Goal: Task Accomplishment & Management: Use online tool/utility

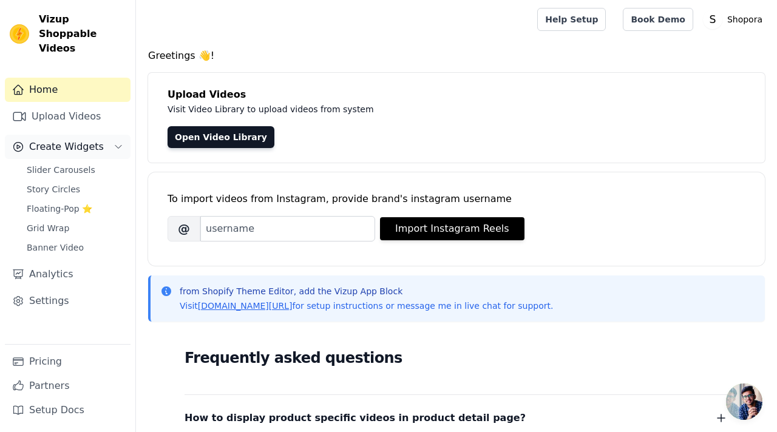
click at [89, 140] on span "Create Widgets" at bounding box center [66, 147] width 75 height 15
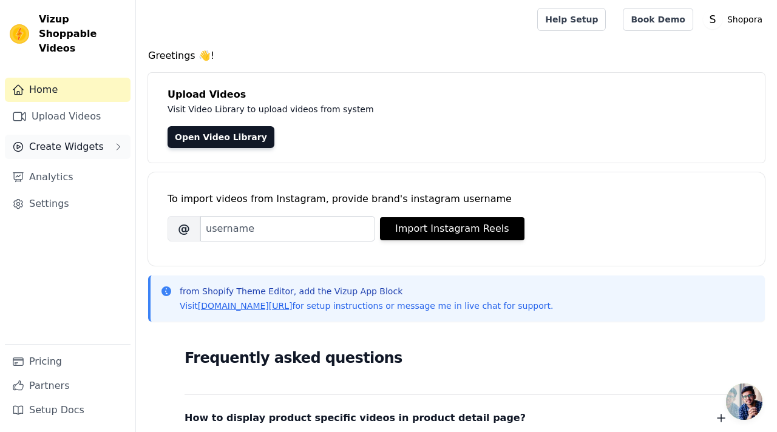
click at [112, 135] on button "Create Widgets" at bounding box center [68, 147] width 126 height 24
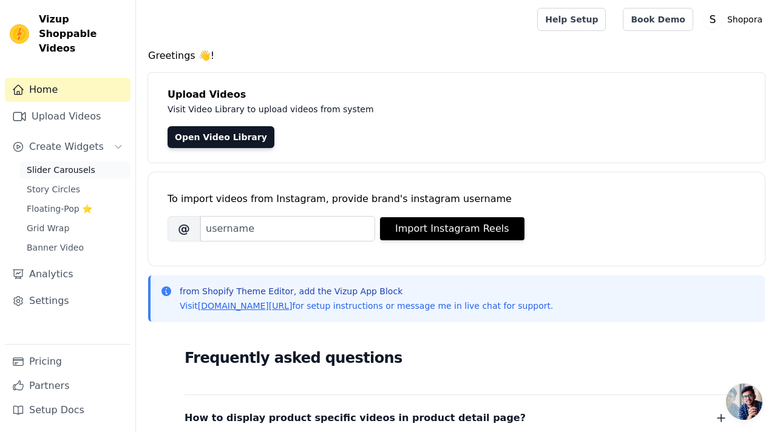
click at [62, 164] on span "Slider Carousels" at bounding box center [61, 170] width 69 height 12
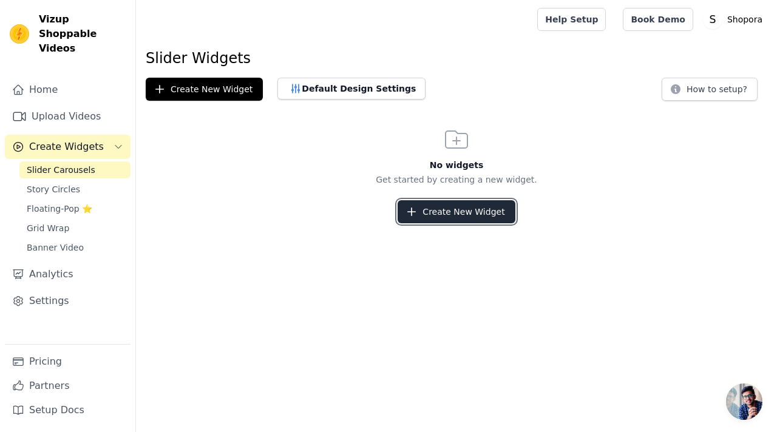
click at [439, 209] on button "Create New Widget" at bounding box center [456, 211] width 117 height 23
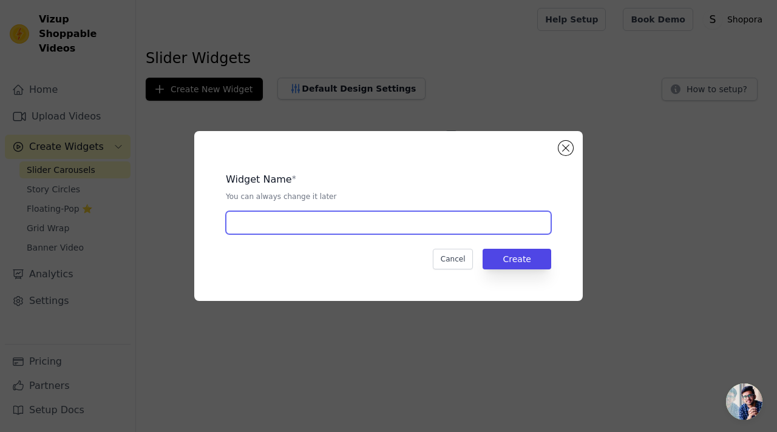
click at [317, 218] on input "text" at bounding box center [388, 222] width 325 height 23
click at [321, 223] on input "text" at bounding box center [388, 222] width 325 height 23
type input "ayaan"
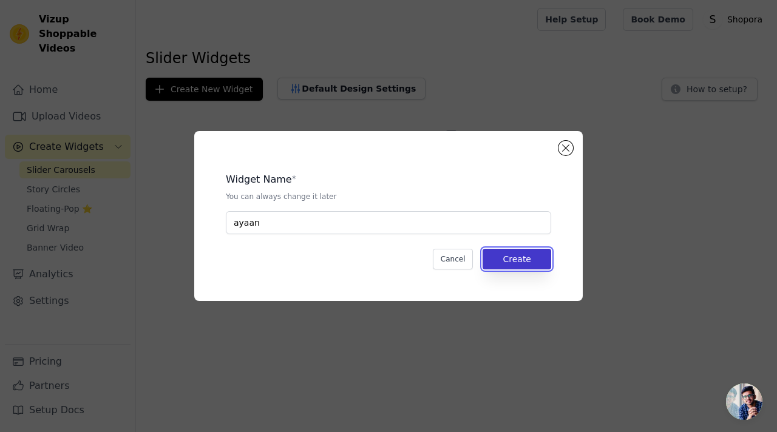
click at [516, 257] on button "Create" at bounding box center [517, 259] width 69 height 21
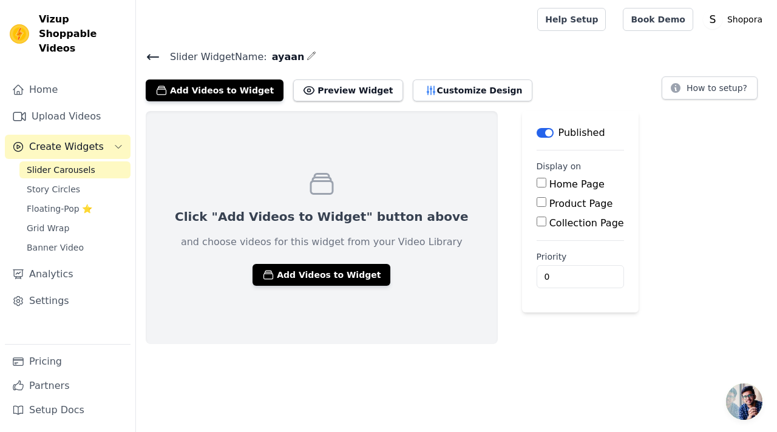
click at [537, 184] on input "Home Page" at bounding box center [542, 183] width 10 height 10
checkbox input "true"
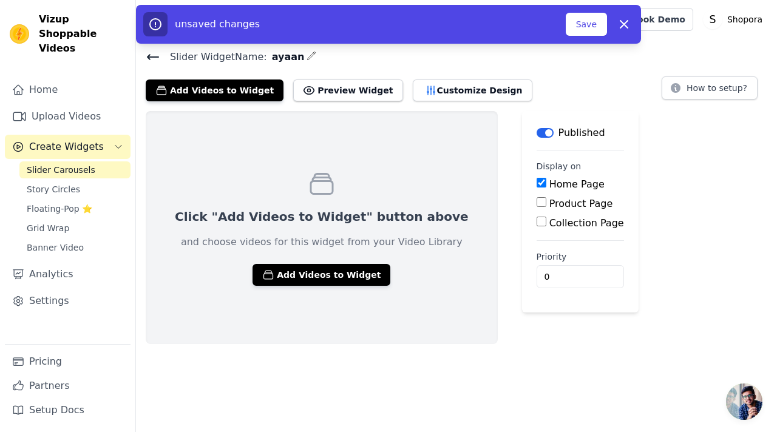
click at [537, 203] on input "Product Page" at bounding box center [542, 202] width 10 height 10
checkbox input "true"
click at [537, 254] on input "Collection Page" at bounding box center [542, 256] width 10 height 10
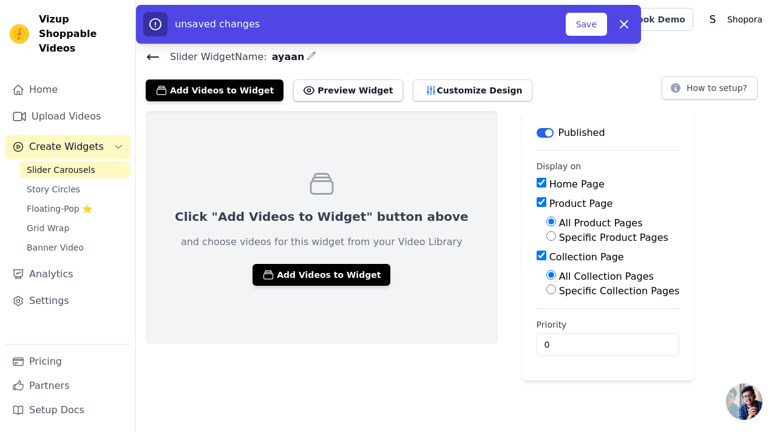
click at [537, 254] on input "Collection Page" at bounding box center [542, 256] width 10 height 10
checkbox input "false"
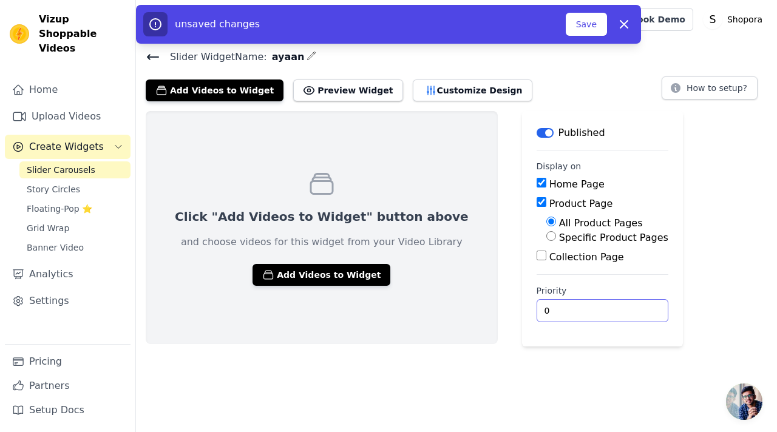
click at [537, 302] on input "0" at bounding box center [603, 310] width 132 height 23
click at [590, 313] on input "0" at bounding box center [603, 310] width 132 height 23
click at [548, 312] on input "0" at bounding box center [603, 310] width 132 height 23
type input "6"
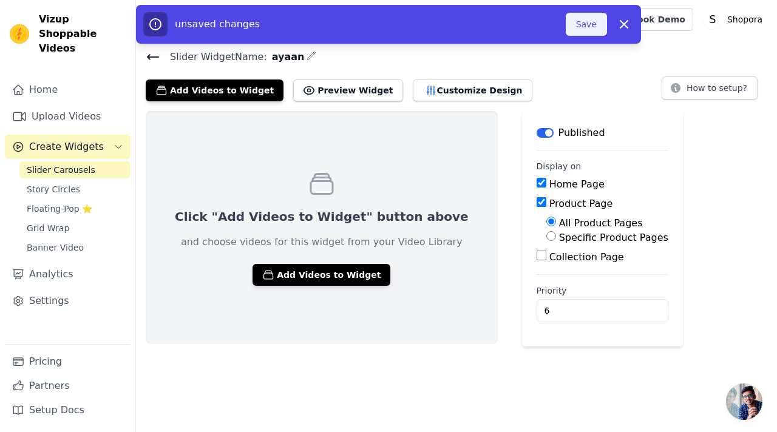
click at [585, 25] on button "Save" at bounding box center [586, 24] width 41 height 23
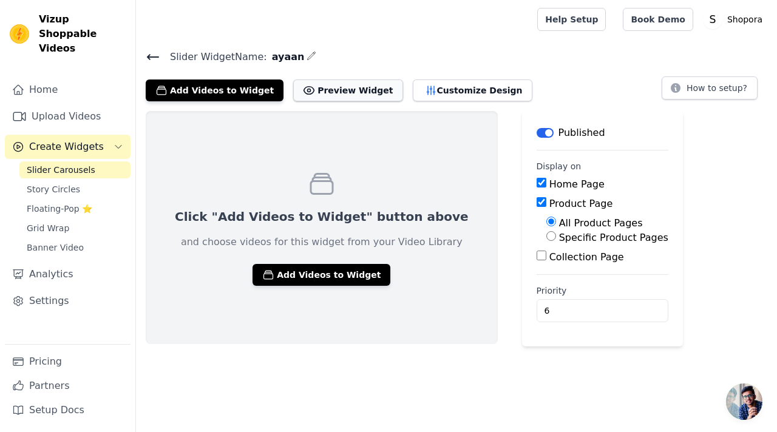
click at [307, 89] on button "Preview Widget" at bounding box center [347, 91] width 109 height 22
click at [339, 98] on button "Preview Widget" at bounding box center [347, 91] width 109 height 22
click at [438, 89] on button "Customize Design" at bounding box center [473, 91] width 120 height 22
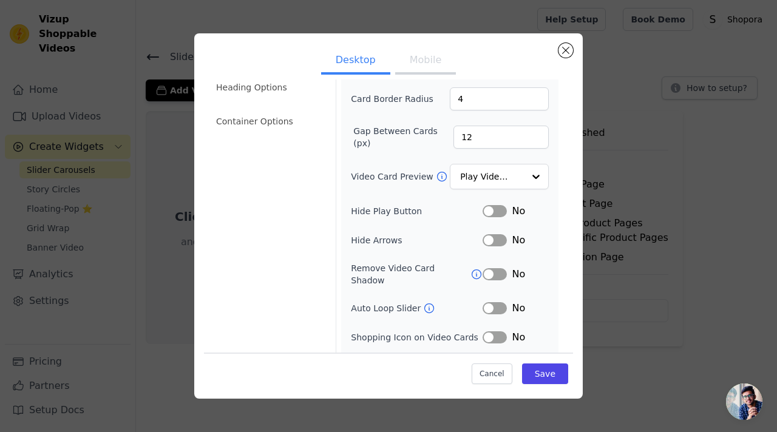
scroll to position [106, 0]
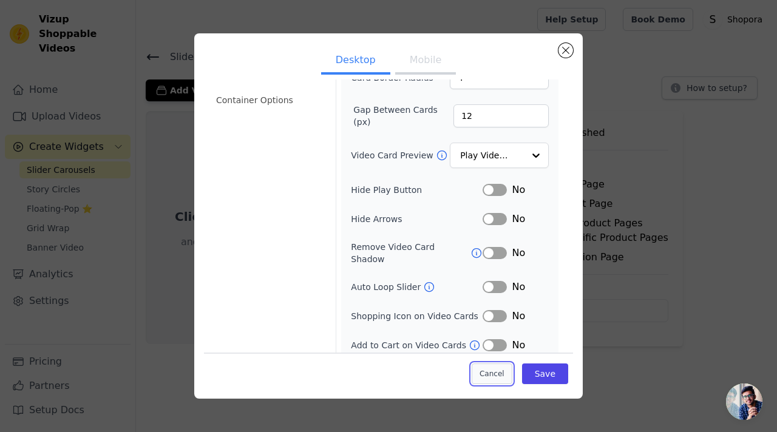
click at [498, 371] on button "Cancel" at bounding box center [492, 374] width 41 height 21
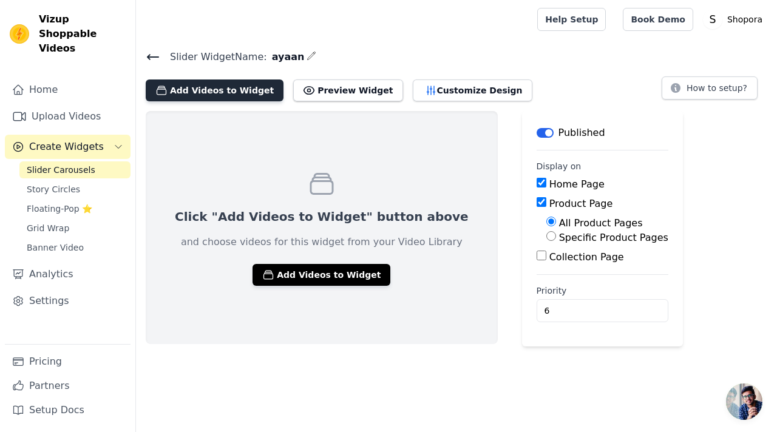
click at [177, 89] on button "Add Videos to Widget" at bounding box center [215, 91] width 138 height 22
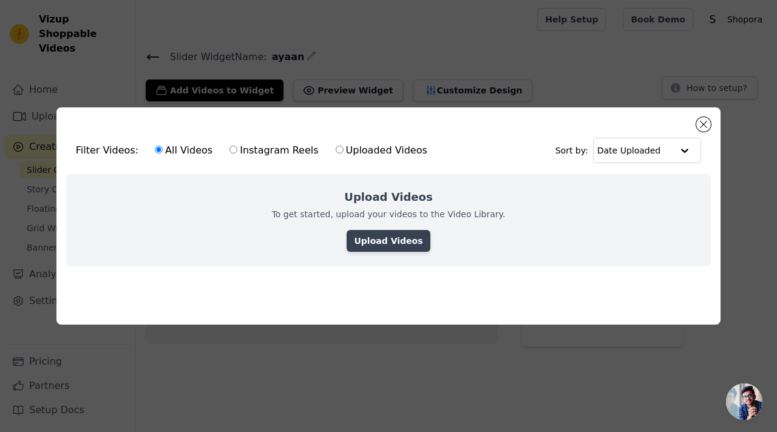
click at [386, 247] on link "Upload Videos" at bounding box center [388, 241] width 83 height 22
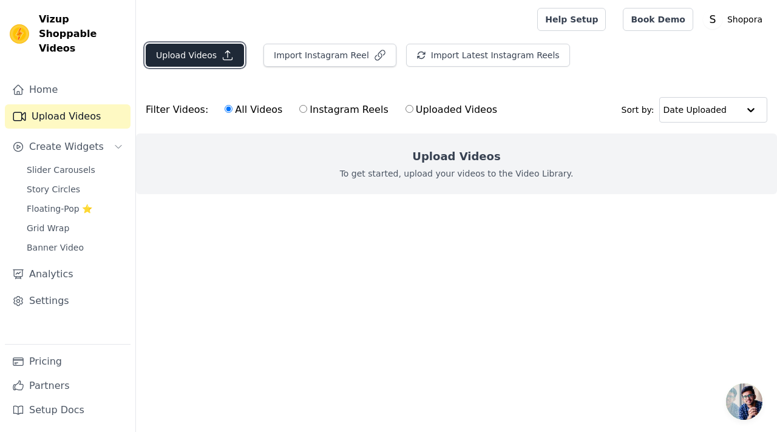
click at [189, 55] on button "Upload Videos" at bounding box center [195, 55] width 98 height 23
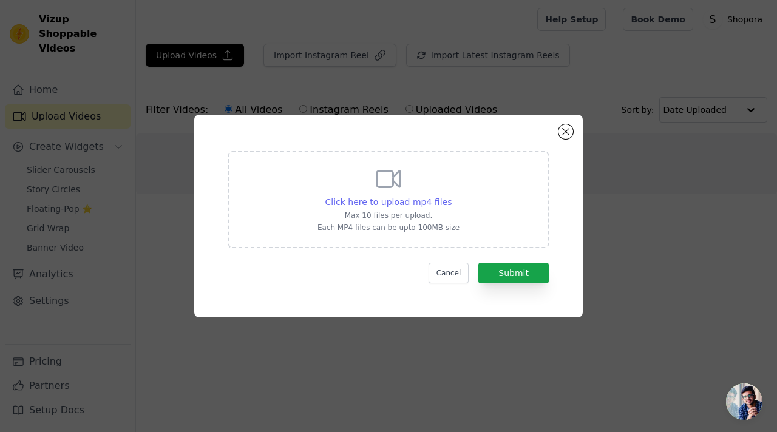
click at [376, 207] on div "Click here to upload mp4 files" at bounding box center [388, 202] width 127 height 12
click at [451, 196] on input "Click here to upload mp4 files Max 10 files per upload. Each MP4 files can be u…" at bounding box center [451, 195] width 1 height 1
type input "C:\fakepath\Cinematic_Oil_Dispenser_Product_Video.mp4"
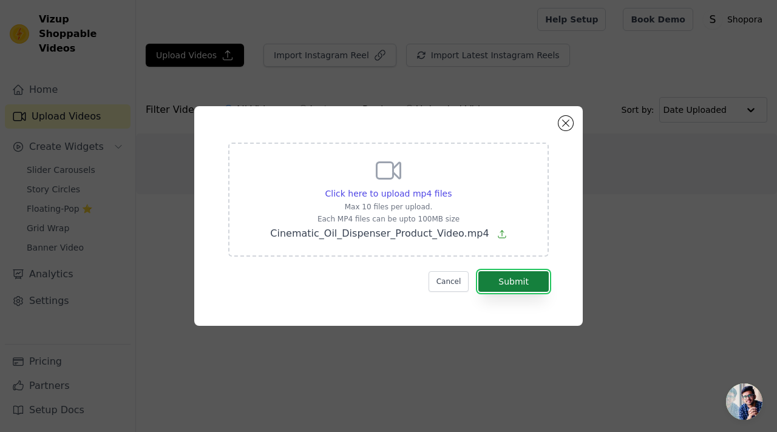
click at [515, 277] on button "Submit" at bounding box center [513, 281] width 70 height 21
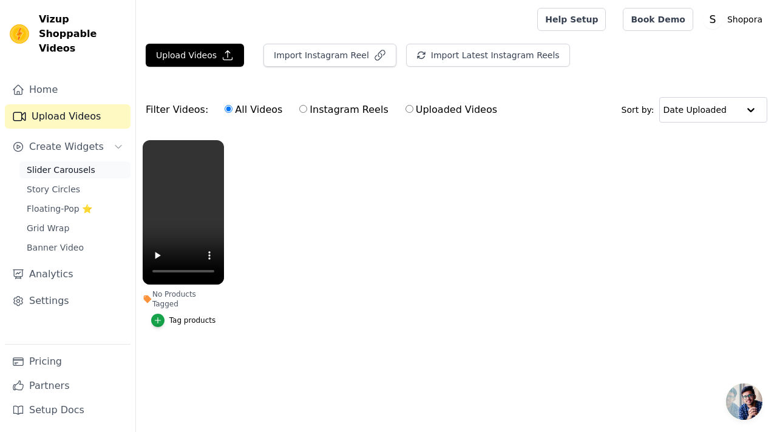
click at [83, 164] on span "Slider Carousels" at bounding box center [61, 170] width 69 height 12
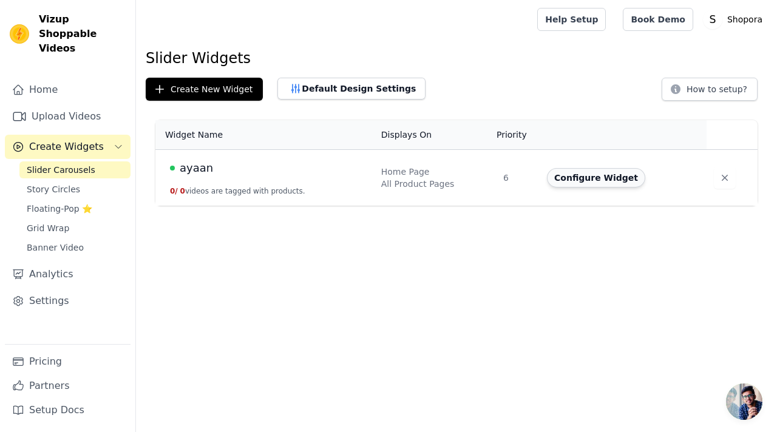
click at [594, 178] on button "Configure Widget" at bounding box center [596, 177] width 98 height 19
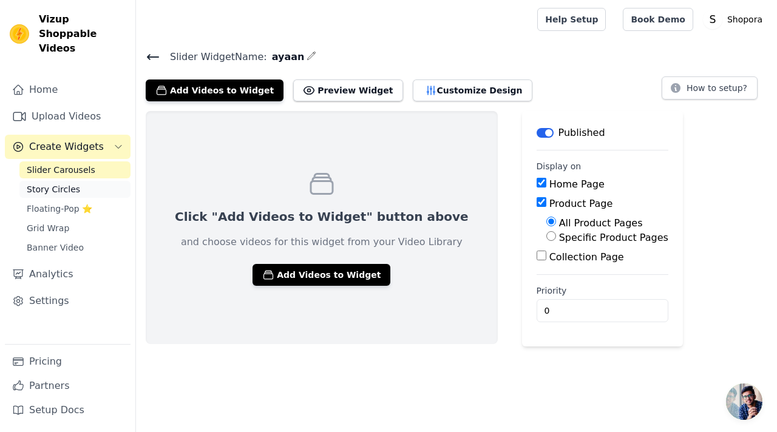
click at [60, 183] on span "Story Circles" at bounding box center [53, 189] width 53 height 12
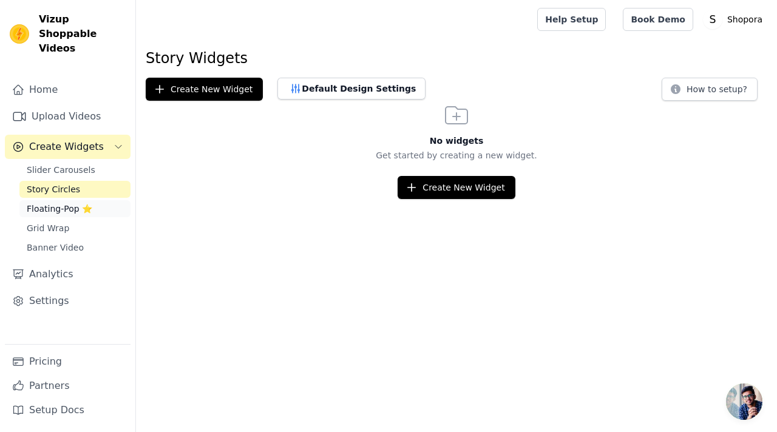
click at [58, 203] on span "Floating-Pop ⭐" at bounding box center [60, 209] width 66 height 12
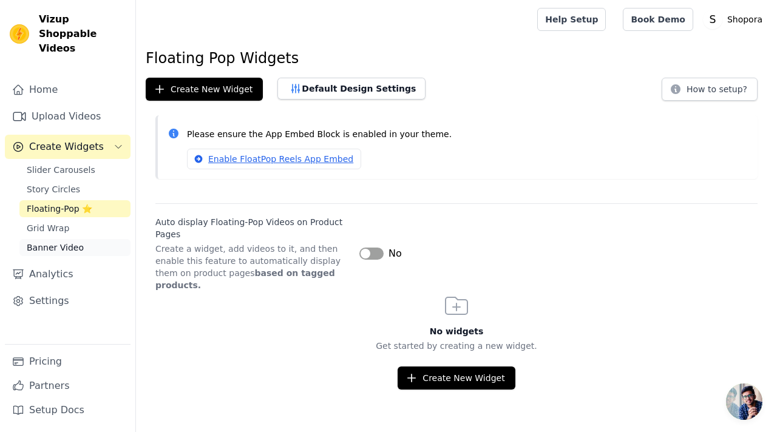
click at [54, 239] on link "Banner Video" at bounding box center [74, 247] width 111 height 17
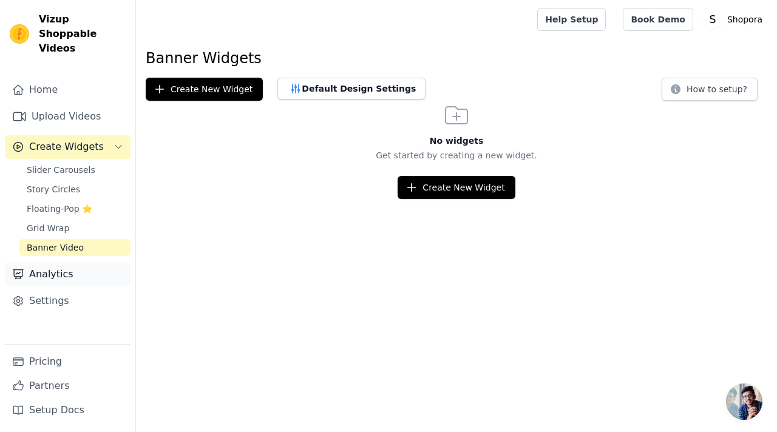
click at [44, 271] on link "Analytics" at bounding box center [68, 274] width 126 height 24
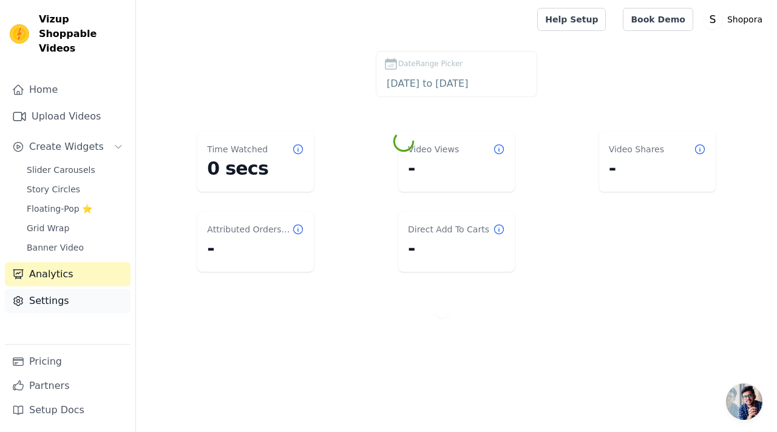
click at [44, 290] on link "Settings" at bounding box center [68, 301] width 126 height 24
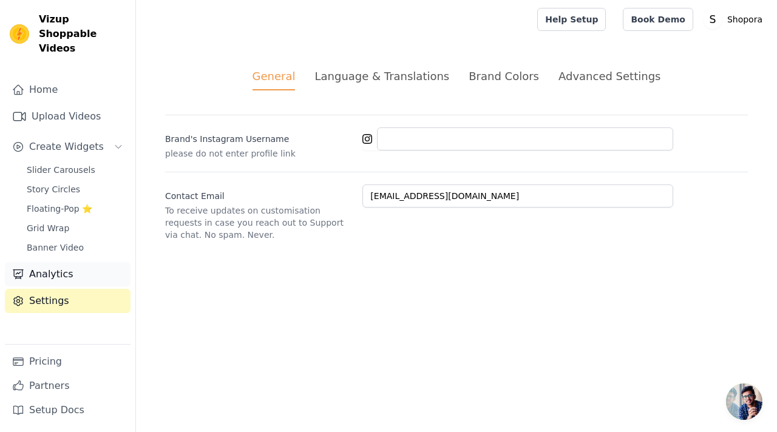
click at [66, 263] on link "Analytics" at bounding box center [68, 274] width 126 height 24
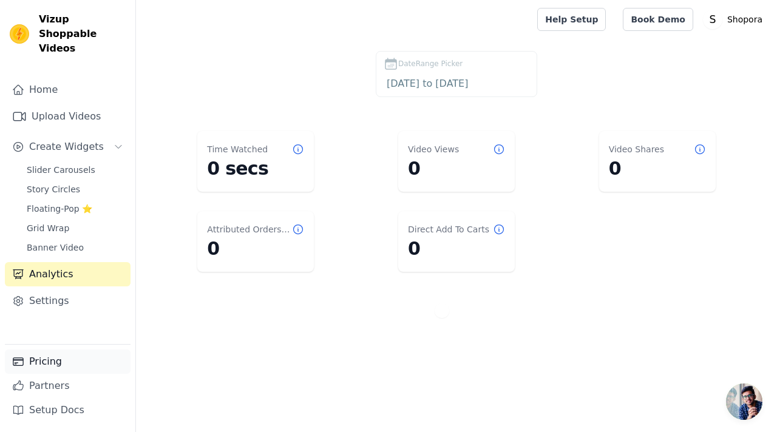
click at [53, 361] on link "Pricing" at bounding box center [68, 362] width 126 height 24
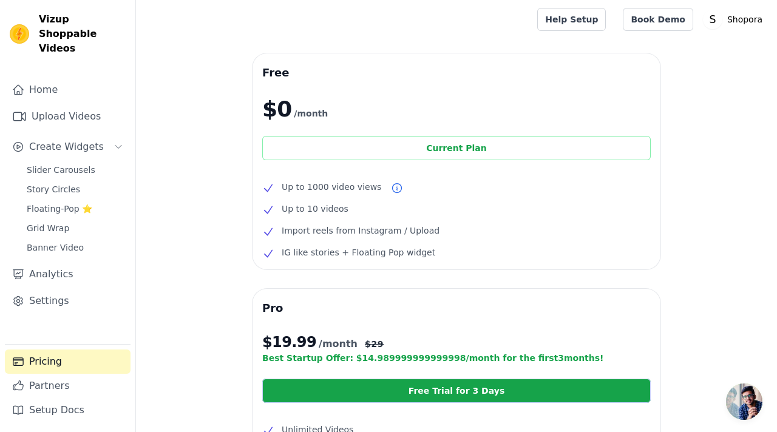
click at [352, 152] on div "Current Plan" at bounding box center [456, 148] width 389 height 24
click at [469, 154] on div "Current Plan" at bounding box center [456, 148] width 389 height 24
click at [453, 155] on div "Current Plan" at bounding box center [456, 148] width 389 height 24
click at [415, 160] on div "Current Plan" at bounding box center [456, 148] width 389 height 24
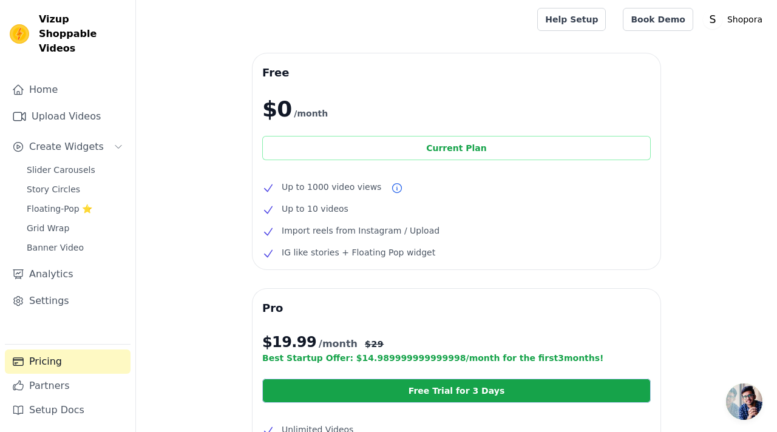
click at [436, 152] on div "Current Plan" at bounding box center [456, 148] width 389 height 24
click at [222, 146] on div "Free $0 /month Current Plan Up to 1000 video views Up to 10 videos Import reels…" at bounding box center [456, 389] width 641 height 673
click at [13, 25] on img at bounding box center [19, 33] width 19 height 19
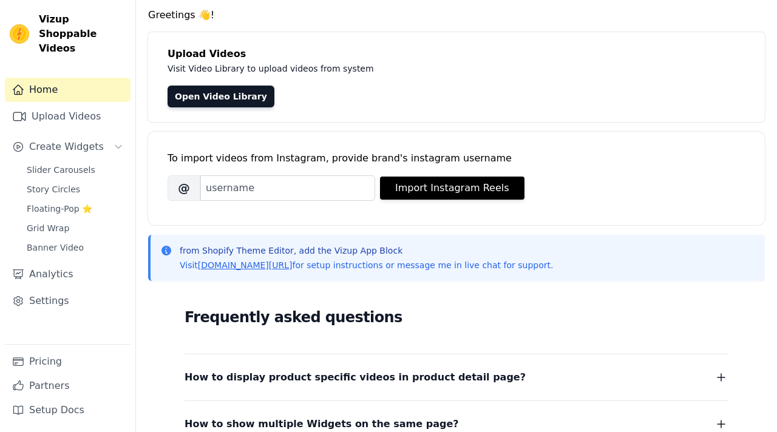
scroll to position [29, 0]
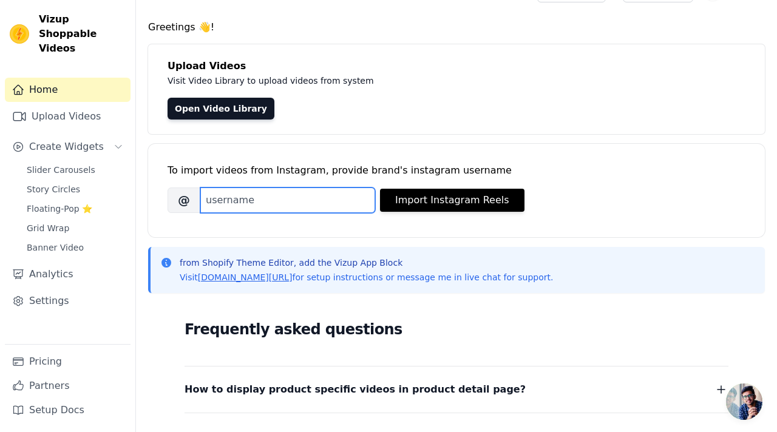
click at [246, 201] on input "Brand's Instagram Username" at bounding box center [287, 200] width 175 height 25
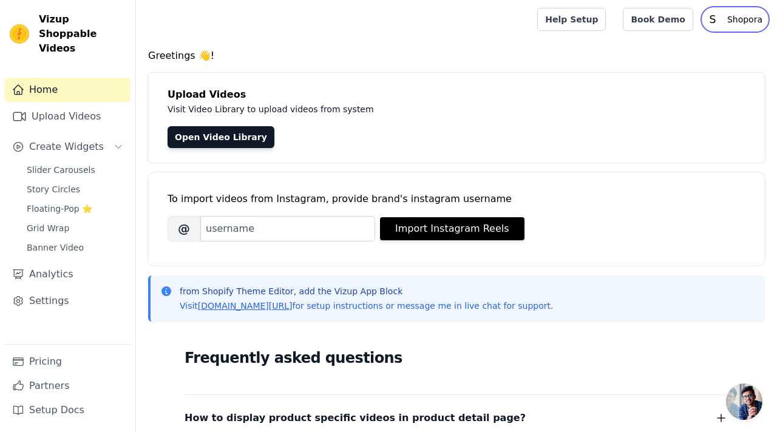
click at [729, 16] on p "Shopora" at bounding box center [744, 19] width 45 height 22
click at [720, 16] on icon "S" at bounding box center [712, 19] width 19 height 19
click at [211, 138] on link "Open Video Library" at bounding box center [221, 137] width 107 height 22
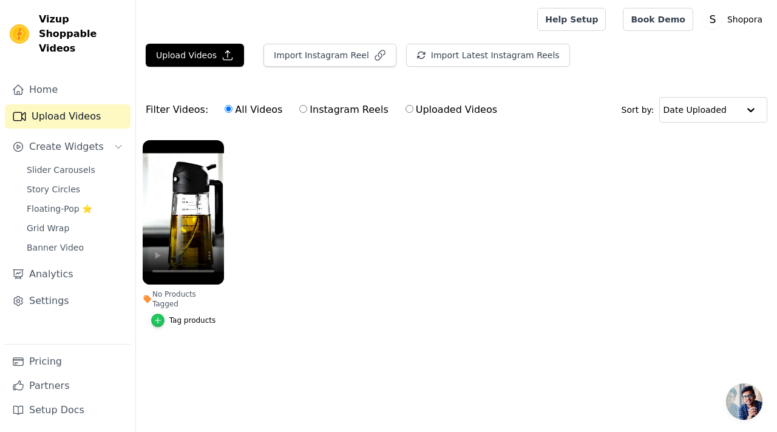
click at [161, 316] on icon "button" at bounding box center [158, 320] width 8 height 8
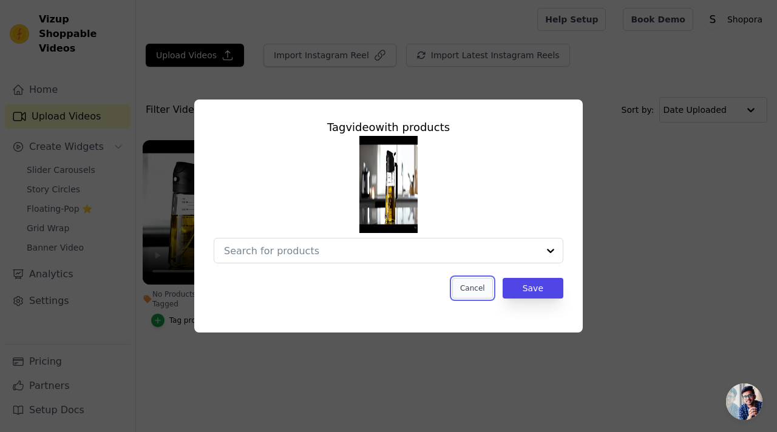
click at [482, 292] on button "Cancel" at bounding box center [472, 288] width 41 height 21
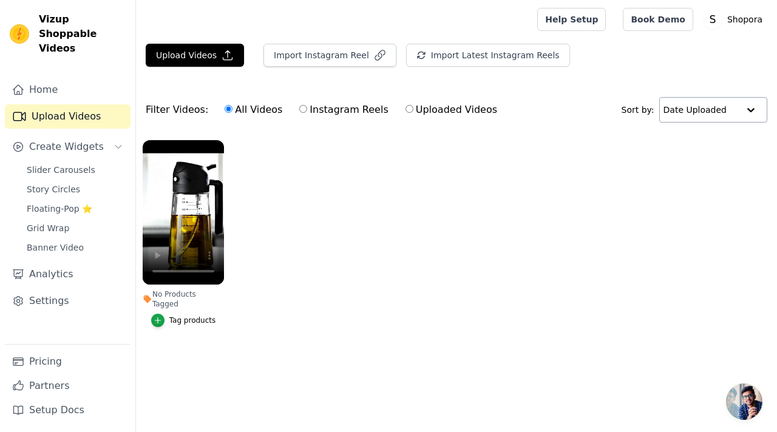
click at [695, 110] on input "text" at bounding box center [701, 110] width 75 height 24
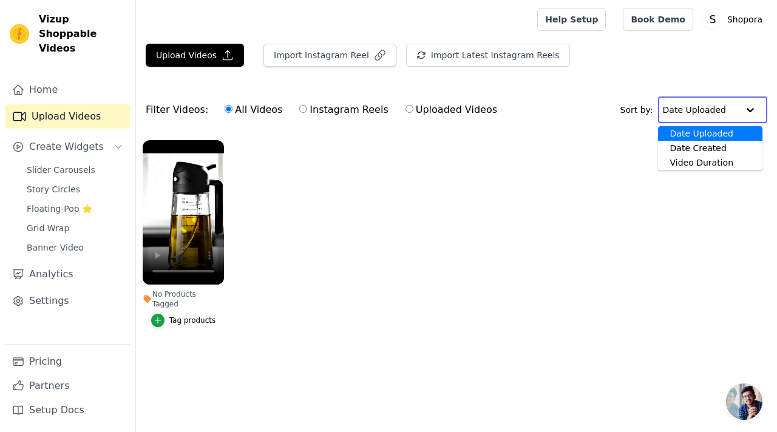
click at [702, 137] on div "Date Uploaded" at bounding box center [710, 133] width 104 height 15
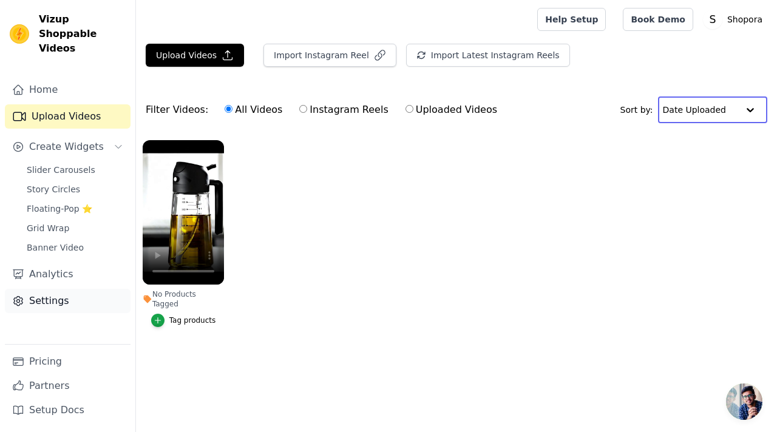
click at [44, 289] on link "Settings" at bounding box center [68, 301] width 126 height 24
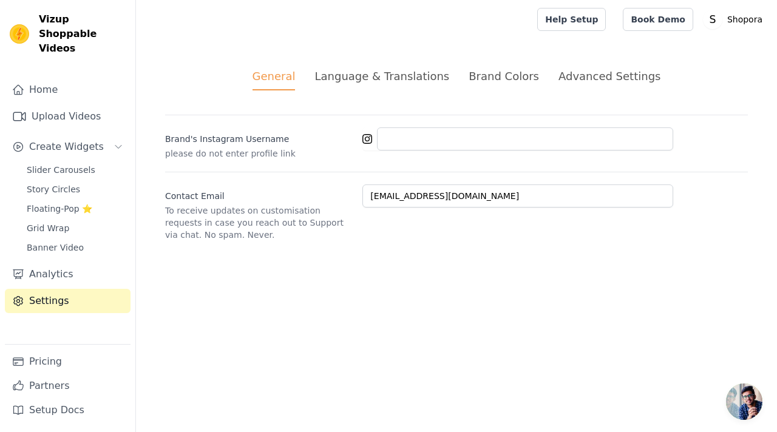
click at [398, 80] on div "Language & Translations" at bounding box center [381, 76] width 135 height 16
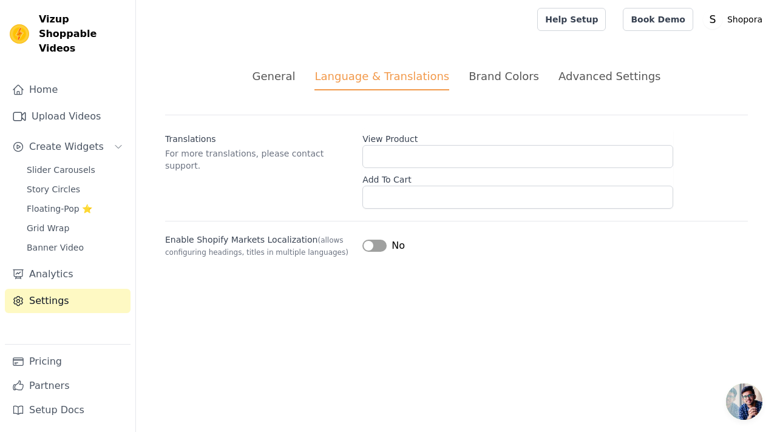
click at [506, 80] on div "Brand Colors" at bounding box center [504, 76] width 70 height 16
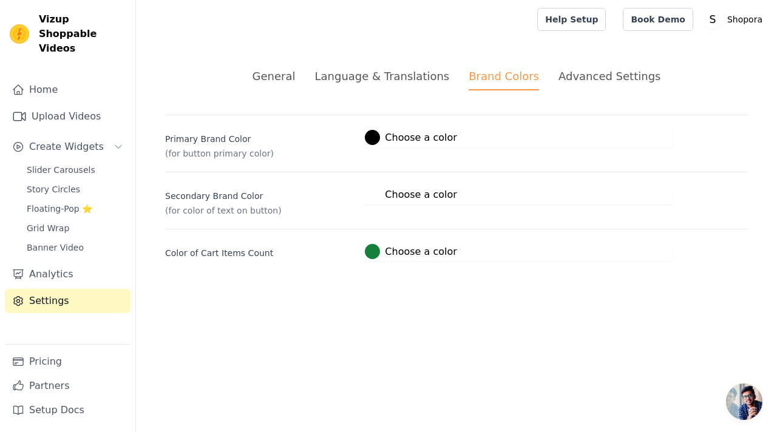
click at [576, 76] on div "Advanced Settings" at bounding box center [610, 76] width 102 height 16
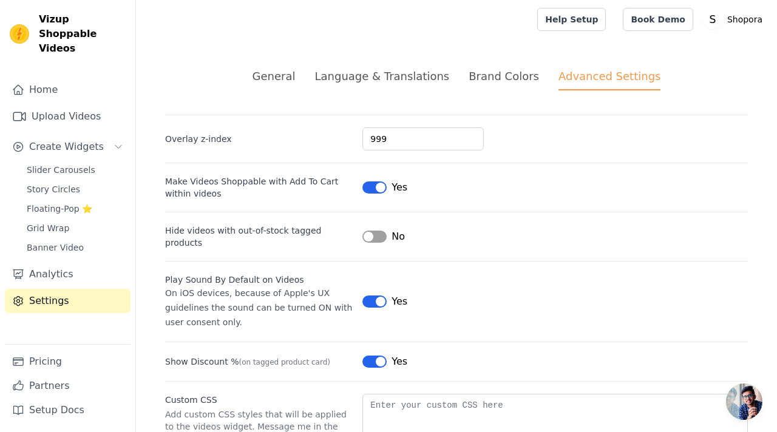
click at [375, 82] on div "Language & Translations" at bounding box center [381, 76] width 135 height 16
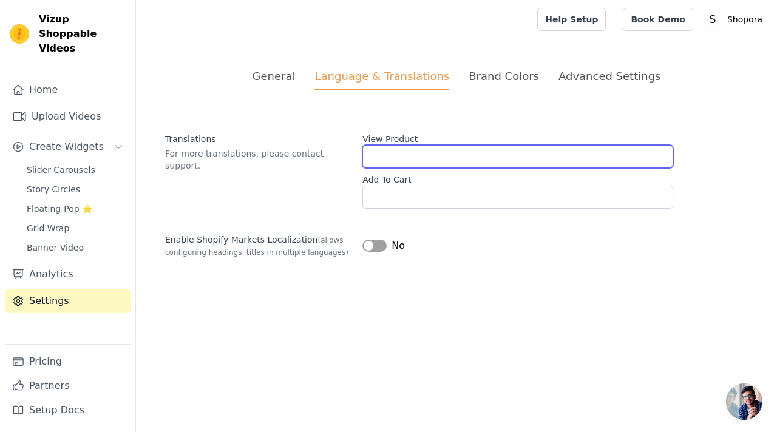
click at [389, 157] on input "View Product" at bounding box center [517, 156] width 311 height 23
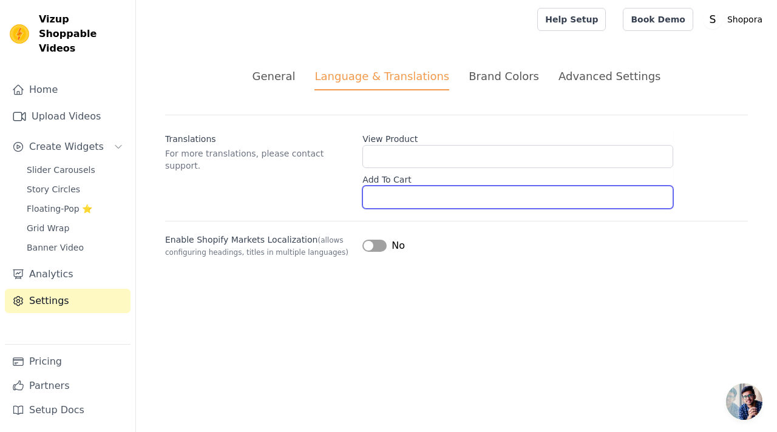
click at [381, 199] on input "Add To Cart" at bounding box center [517, 197] width 311 height 23
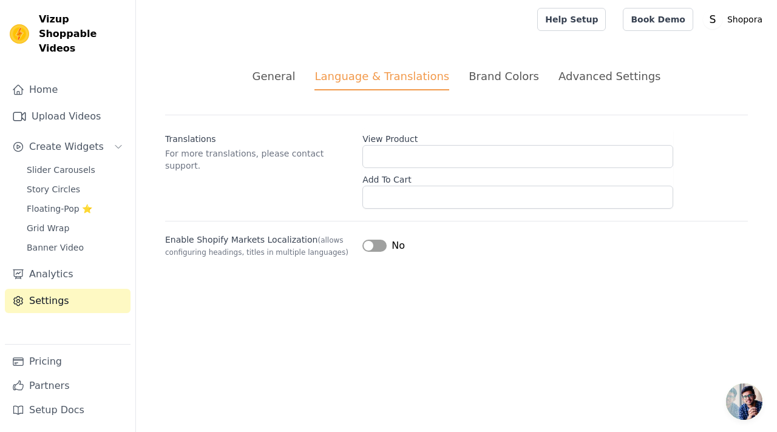
click at [376, 248] on button "Label" at bounding box center [374, 246] width 24 height 12
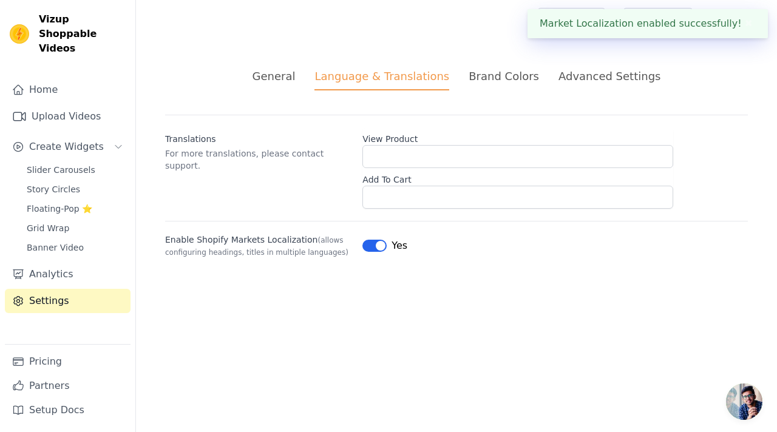
click at [376, 248] on button "Label" at bounding box center [374, 246] width 24 height 12
click at [47, 78] on link "Home" at bounding box center [68, 90] width 126 height 24
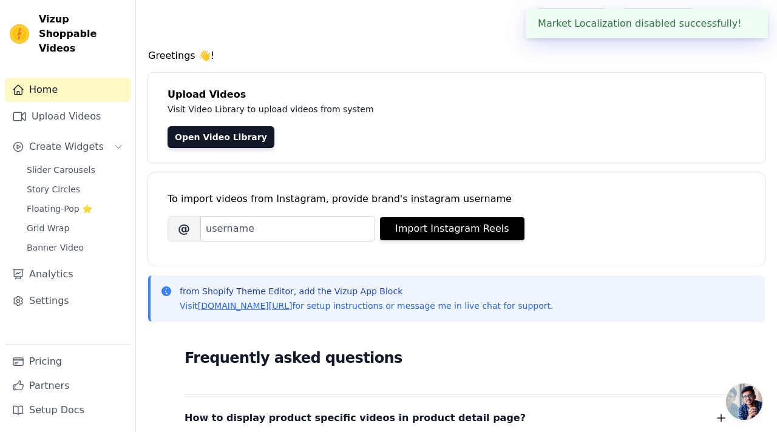
click at [47, 78] on link "Home" at bounding box center [68, 90] width 126 height 24
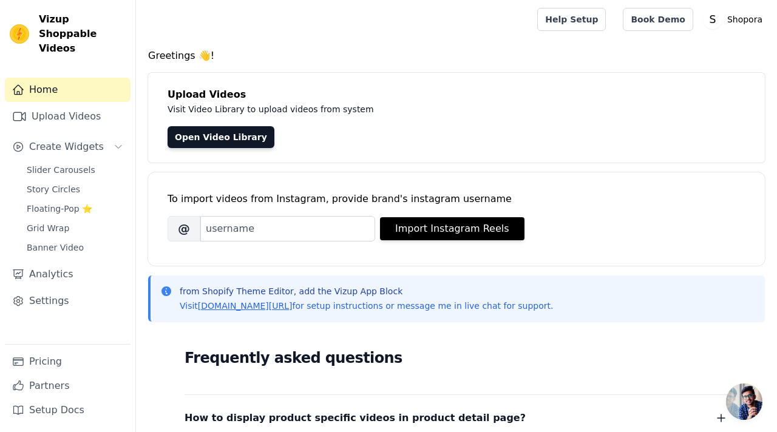
click at [47, 78] on link "Home" at bounding box center [68, 90] width 126 height 24
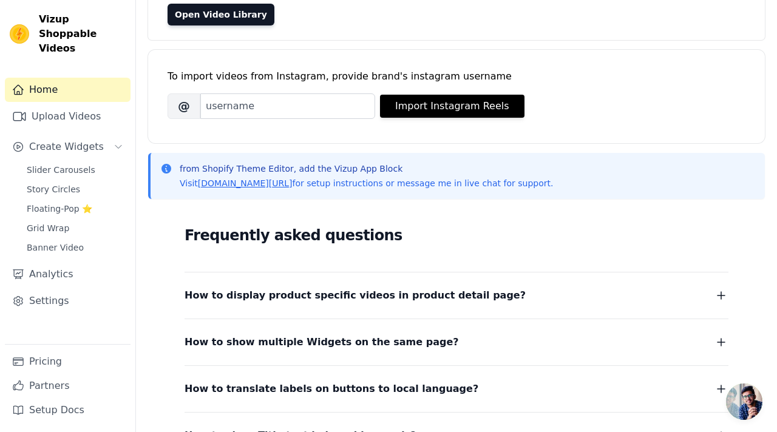
scroll to position [36, 0]
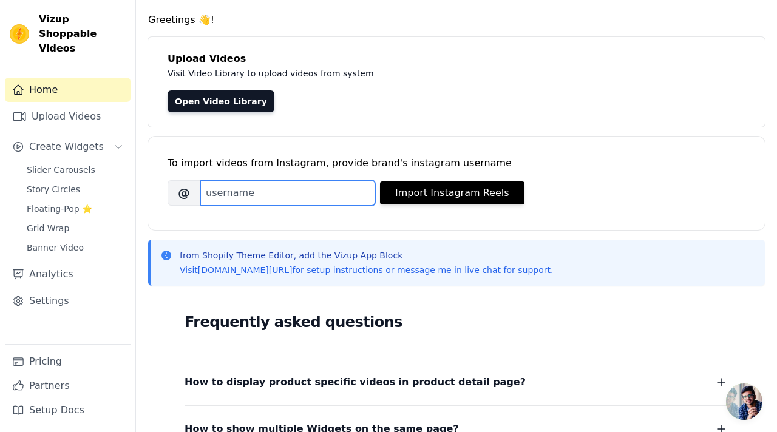
click at [274, 194] on input "Brand's Instagram Username" at bounding box center [287, 192] width 175 height 25
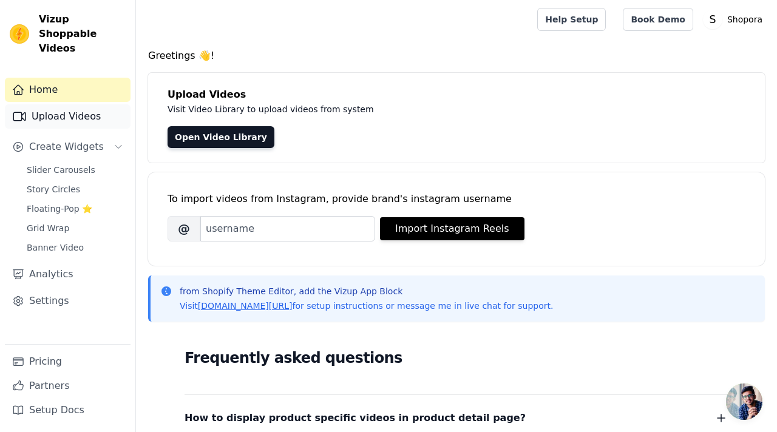
click at [76, 106] on link "Upload Videos" at bounding box center [68, 116] width 126 height 24
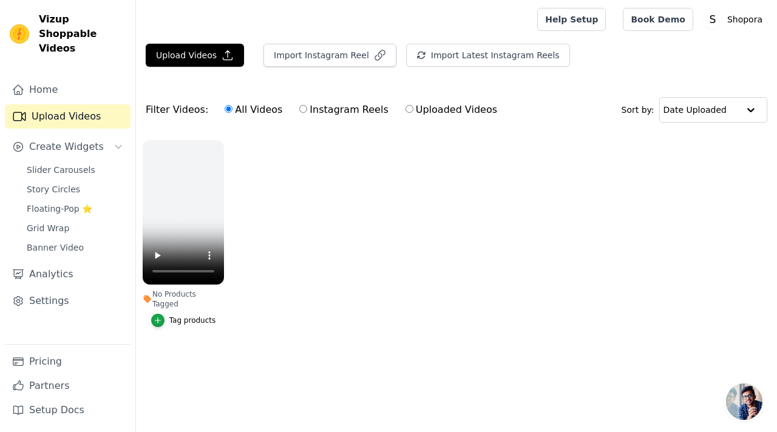
click at [406, 111] on input "Uploaded Videos" at bounding box center [410, 109] width 8 height 8
radio input "true"
click at [299, 106] on input "Instagram Reels" at bounding box center [303, 109] width 8 height 8
radio input "true"
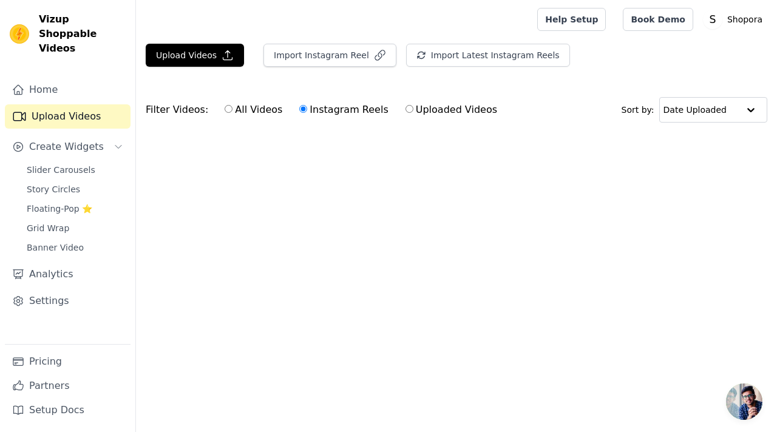
click at [406, 110] on input "Uploaded Videos" at bounding box center [410, 109] width 8 height 8
radio input "true"
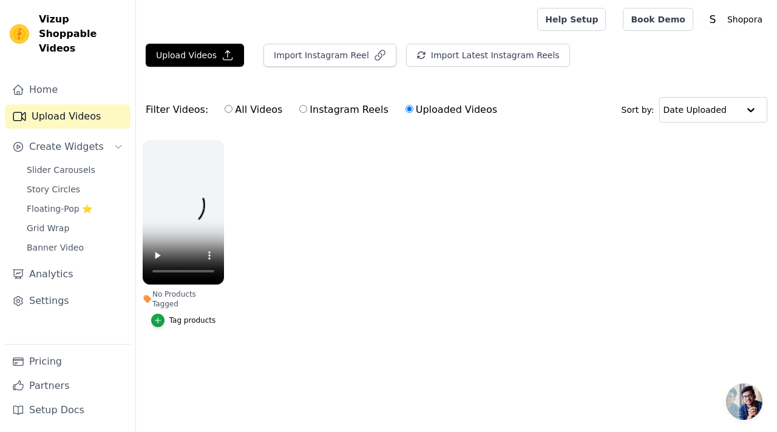
click at [225, 109] on input "All Videos" at bounding box center [229, 109] width 8 height 8
radio input "true"
click at [406, 108] on input "Uploaded Videos" at bounding box center [410, 109] width 8 height 8
radio input "true"
click at [78, 140] on span "Create Widgets" at bounding box center [66, 147] width 75 height 15
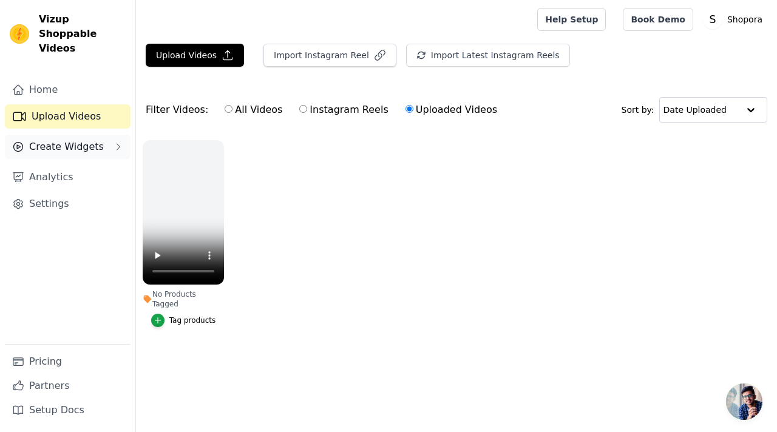
click at [78, 140] on span "Create Widgets" at bounding box center [66, 147] width 75 height 15
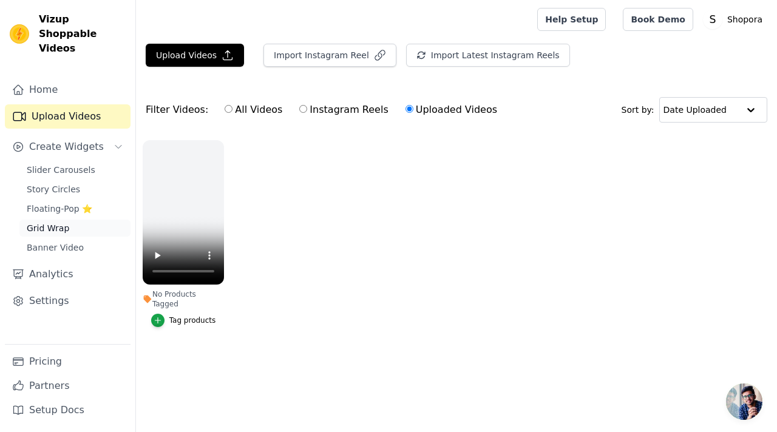
click at [62, 222] on span "Grid Wrap" at bounding box center [48, 228] width 42 height 12
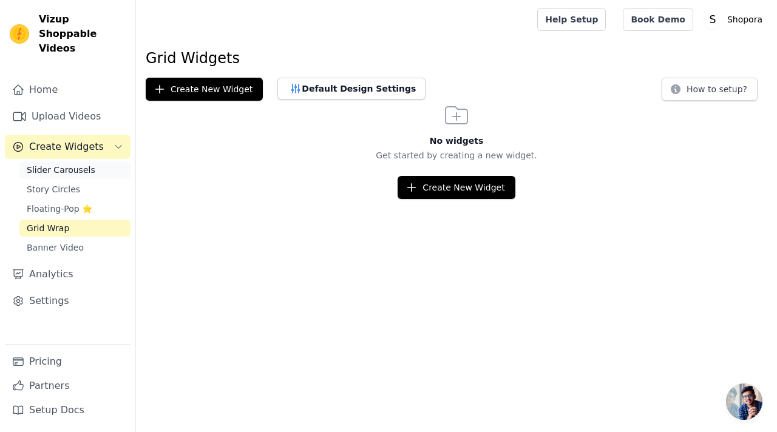
click at [70, 164] on span "Slider Carousels" at bounding box center [61, 170] width 69 height 12
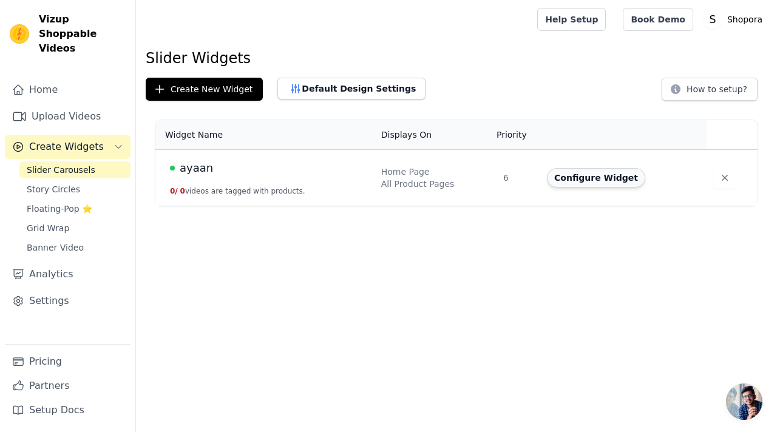
click at [593, 177] on button "Configure Widget" at bounding box center [596, 177] width 98 height 19
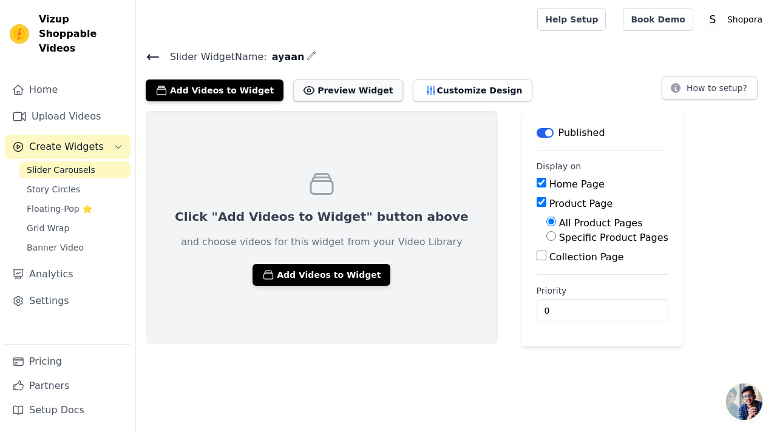
click at [337, 92] on button "Preview Widget" at bounding box center [347, 91] width 109 height 22
click at [537, 259] on input "Collection Page" at bounding box center [542, 256] width 10 height 10
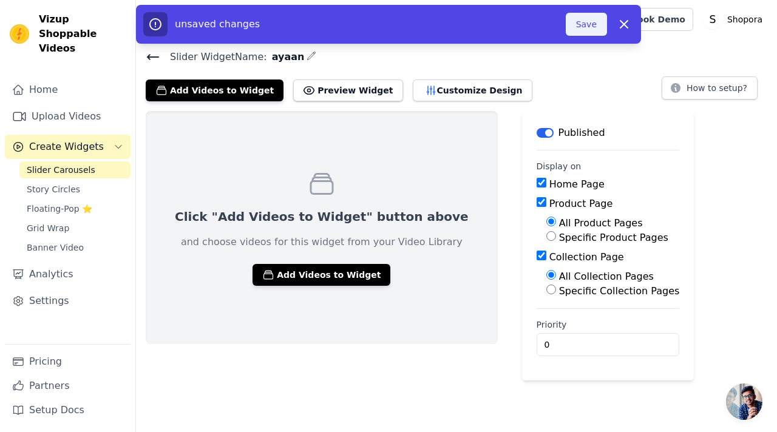
click at [585, 18] on button "Save" at bounding box center [586, 24] width 41 height 23
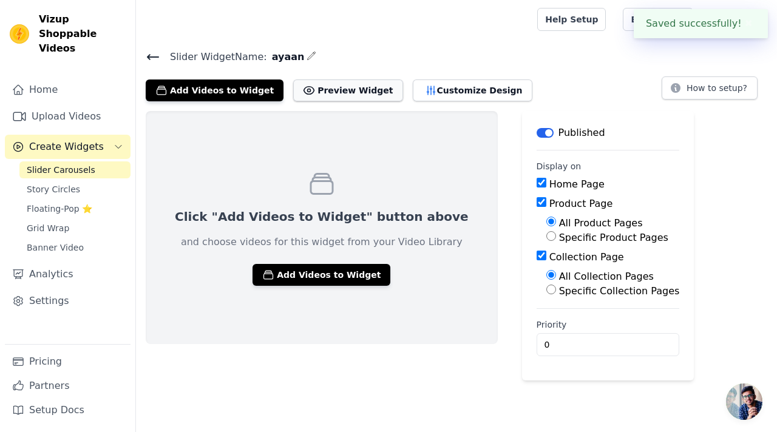
click at [335, 86] on button "Preview Widget" at bounding box center [347, 91] width 109 height 22
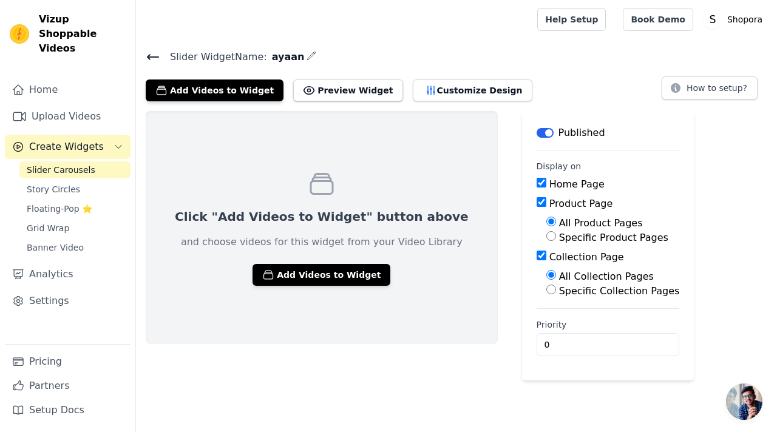
click at [537, 263] on div "Collection Page" at bounding box center [608, 257] width 143 height 15
click at [537, 253] on input "Collection Page" at bounding box center [542, 256] width 10 height 10
checkbox input "false"
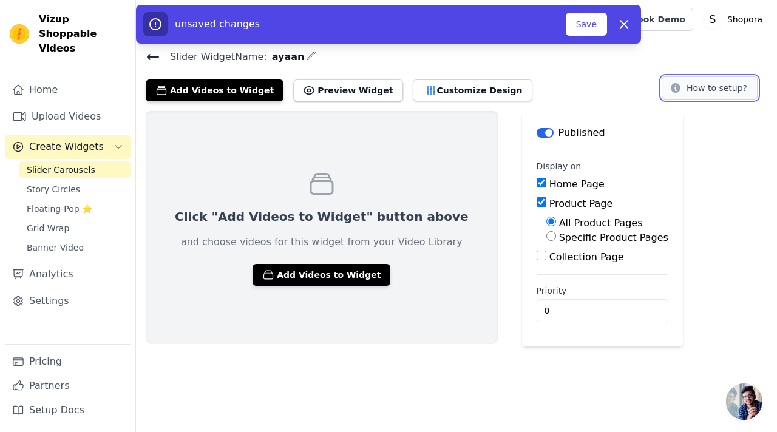
click at [707, 91] on button "How to setup?" at bounding box center [710, 87] width 96 height 23
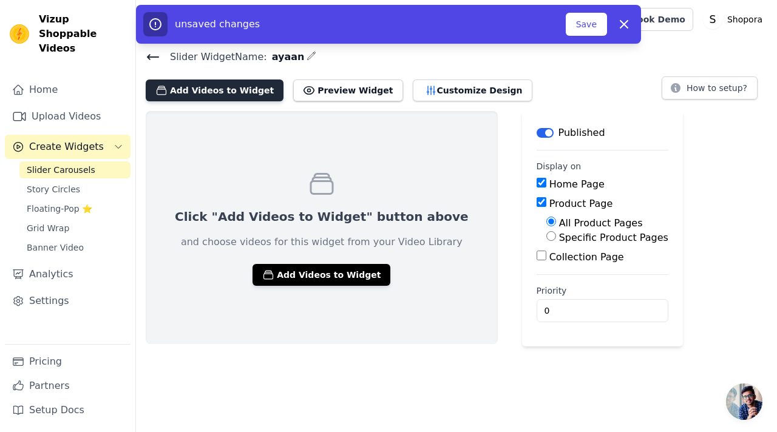
click at [202, 94] on button "Add Videos to Widget" at bounding box center [215, 91] width 138 height 22
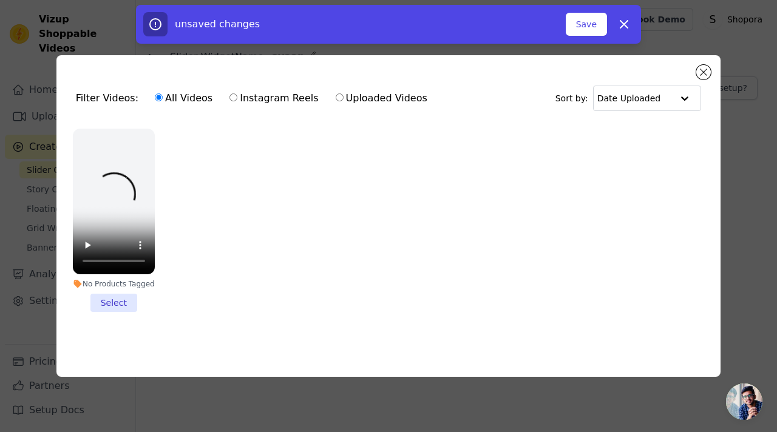
click at [110, 300] on li "No Products Tagged Select" at bounding box center [114, 220] width 82 height 183
click at [0, 0] on input "No Products Tagged Select" at bounding box center [0, 0] width 0 height 0
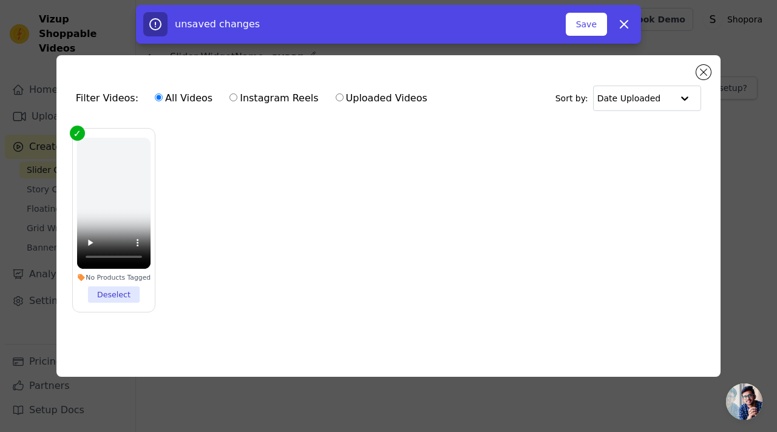
click at [110, 300] on li "No Products Tagged Deselect" at bounding box center [114, 220] width 74 height 165
click at [0, 0] on input "No Products Tagged Deselect" at bounding box center [0, 0] width 0 height 0
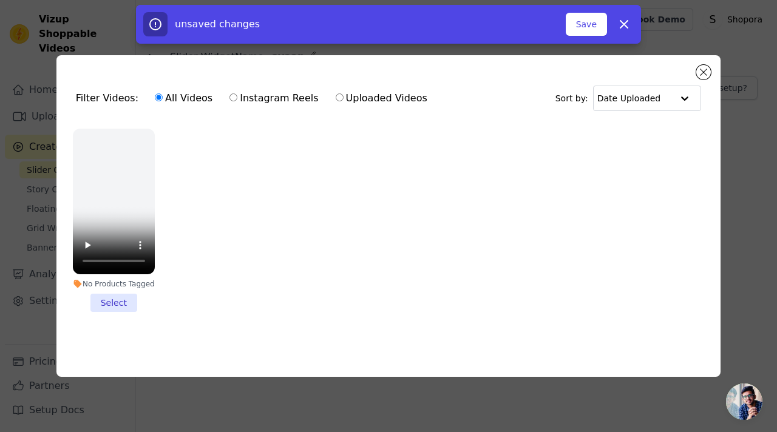
click at [110, 300] on li "No Products Tagged Select" at bounding box center [114, 220] width 82 height 183
click at [0, 0] on input "No Products Tagged Select" at bounding box center [0, 0] width 0 height 0
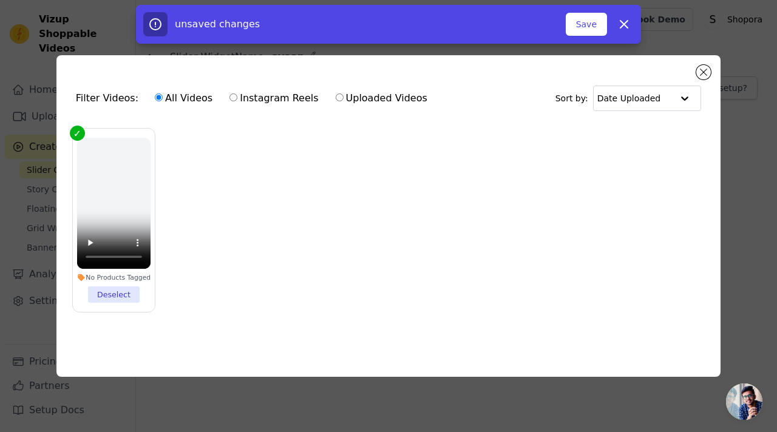
click at [263, 275] on ul "No Products Tagged Deselect" at bounding box center [388, 230] width 645 height 216
click at [104, 93] on div "Filter Videos: All Videos Instagram Reels Uploaded Videos" at bounding box center [255, 98] width 358 height 28
click at [588, 21] on button "Save" at bounding box center [586, 24] width 41 height 23
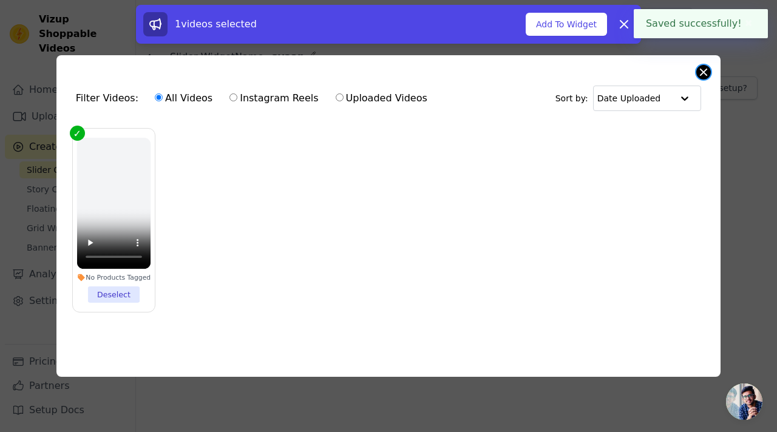
click at [699, 67] on button "Close modal" at bounding box center [703, 72] width 15 height 15
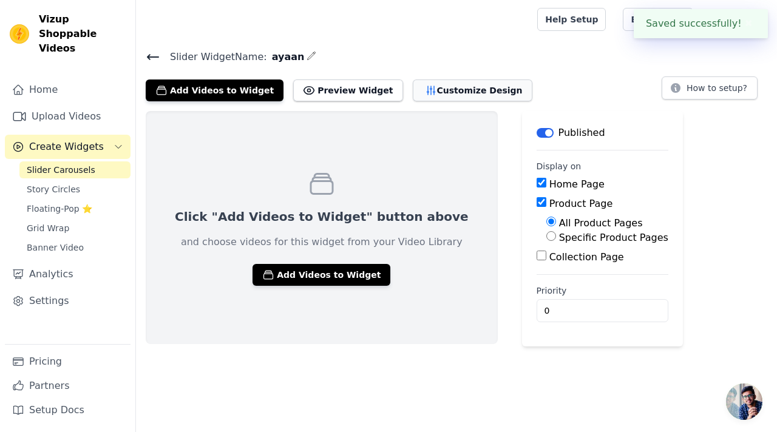
click at [432, 90] on button "Customize Design" at bounding box center [473, 91] width 120 height 22
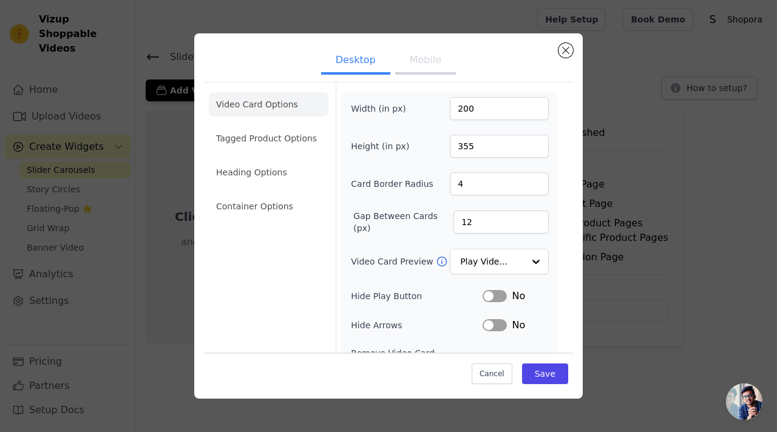
click at [573, 46] on div "Desktop Mobile Video Card Options Tagged Product Options Heading Options Contai…" at bounding box center [388, 215] width 389 height 365
click at [569, 47] on button "Close modal" at bounding box center [566, 50] width 15 height 15
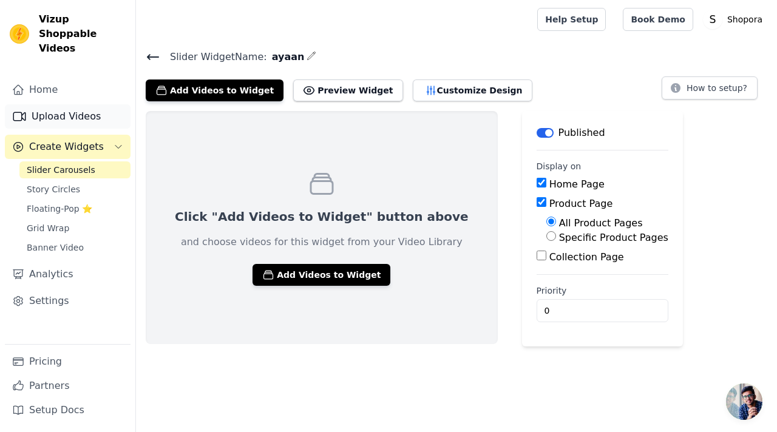
click at [45, 109] on link "Upload Videos" at bounding box center [68, 116] width 126 height 24
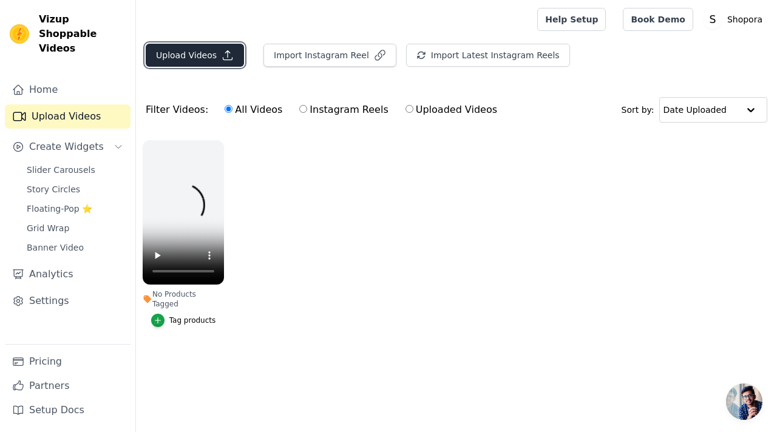
click at [205, 50] on button "Upload Videos" at bounding box center [195, 55] width 98 height 23
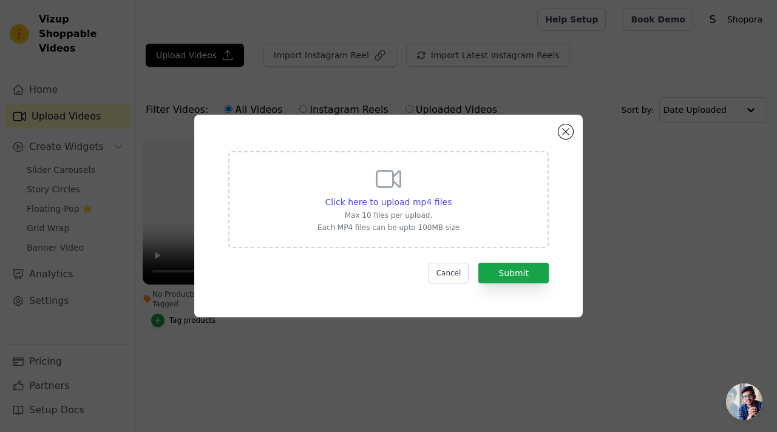
click at [337, 186] on div "Click here to upload mp4 files Max 10 files per upload. Each MP4 files can be u…" at bounding box center [389, 199] width 142 height 68
click at [451, 195] on input "Click here to upload mp4 files Max 10 files per upload. Each MP4 files can be u…" at bounding box center [451, 195] width 1 height 1
type input "C:\fakepath\Product_Video_Generation_Request.mp4"
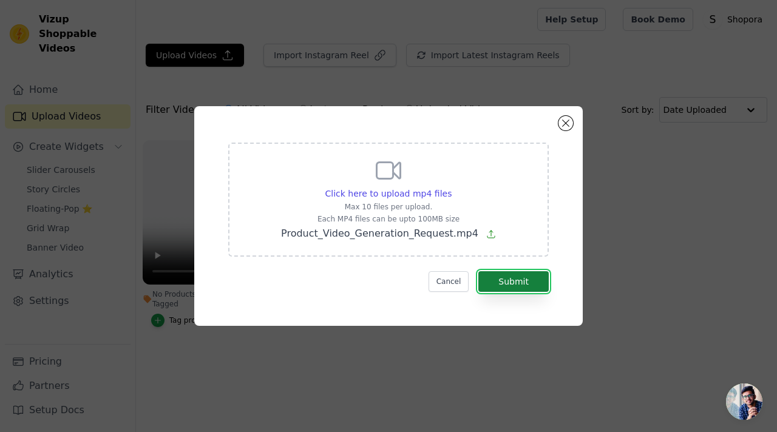
click at [510, 280] on button "Submit" at bounding box center [513, 281] width 70 height 21
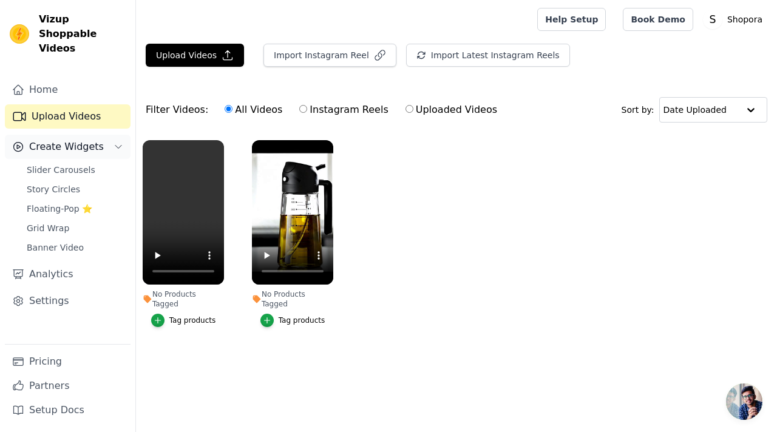
click at [68, 140] on span "Create Widgets" at bounding box center [66, 147] width 75 height 15
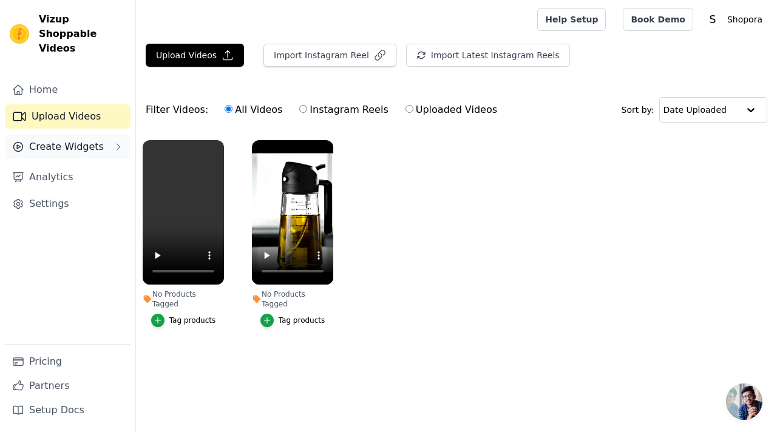
click at [61, 140] on span "Create Widgets" at bounding box center [66, 147] width 75 height 15
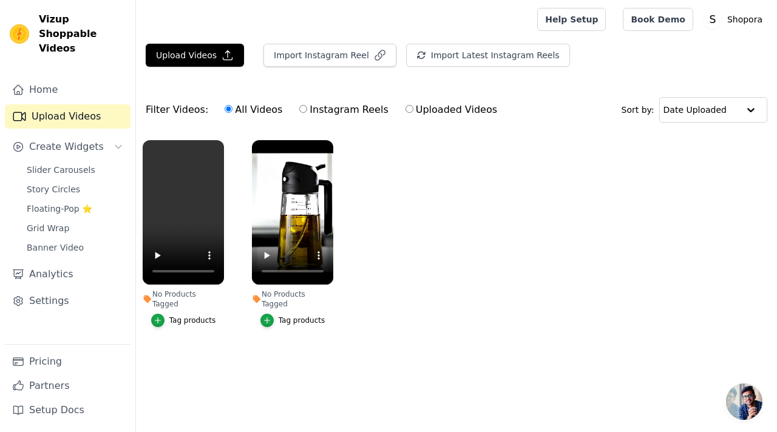
click at [51, 165] on div "Slider Carousels Story Circles Floating-Pop ⭐ Grid Wrap Banner Video" at bounding box center [74, 208] width 111 height 95
click at [63, 164] on span "Slider Carousels" at bounding box center [61, 170] width 69 height 12
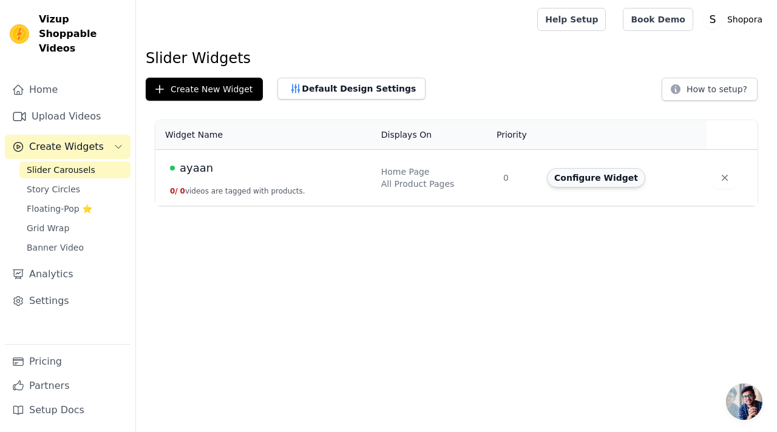
click at [590, 183] on button "Configure Widget" at bounding box center [596, 177] width 98 height 19
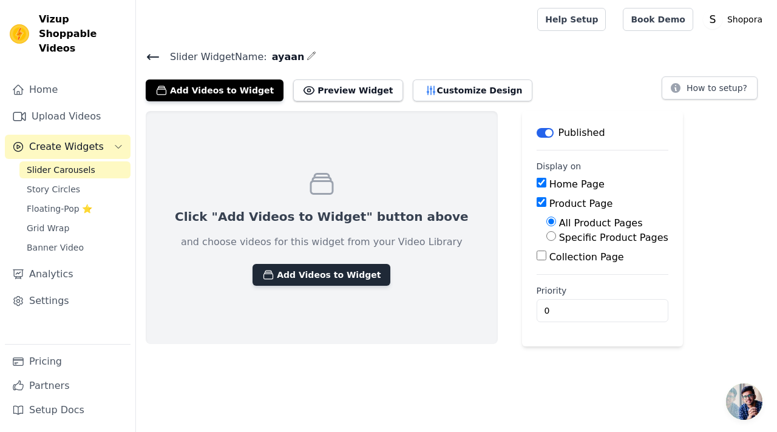
click at [300, 276] on button "Add Videos to Widget" at bounding box center [322, 275] width 138 height 22
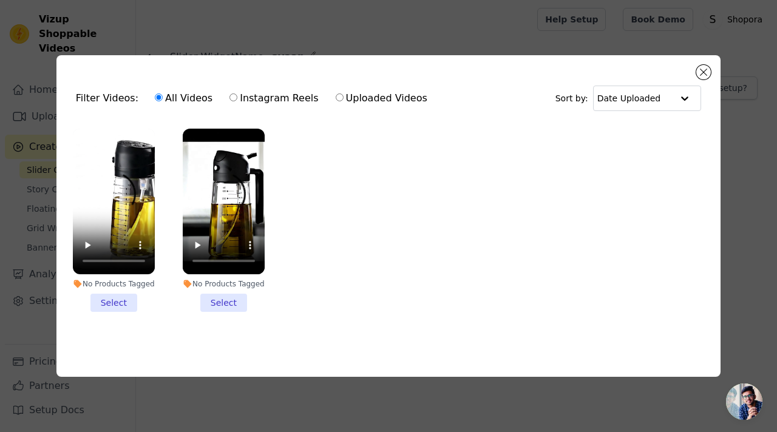
click at [123, 311] on li "No Products Tagged Select" at bounding box center [114, 220] width 82 height 183
click at [0, 0] on input "No Products Tagged Select" at bounding box center [0, 0] width 0 height 0
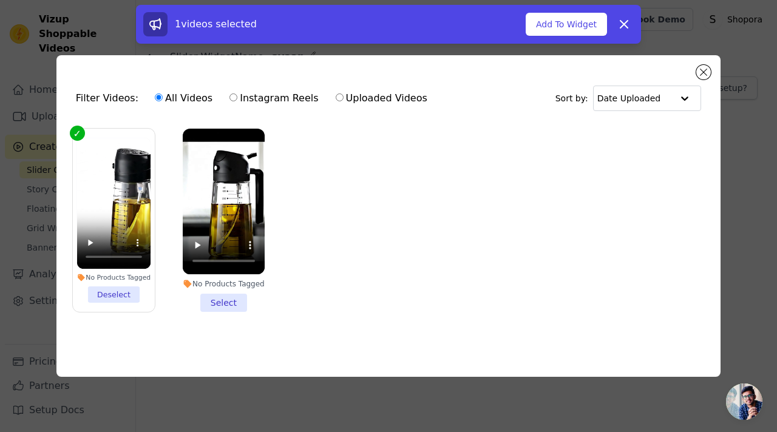
click at [226, 300] on li "No Products Tagged Select" at bounding box center [224, 220] width 82 height 183
click at [0, 0] on input "No Products Tagged Select" at bounding box center [0, 0] width 0 height 0
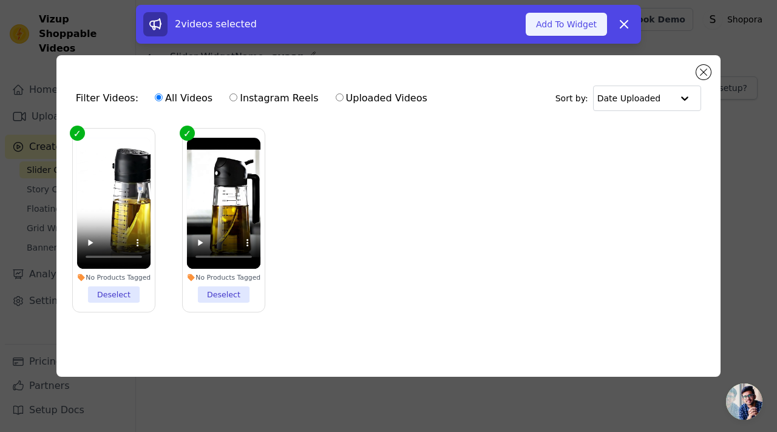
click at [577, 22] on button "Add To Widget" at bounding box center [566, 24] width 81 height 23
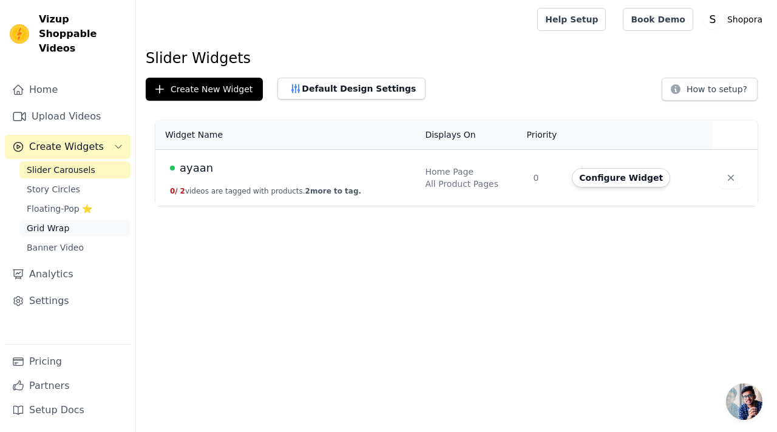
click at [63, 222] on span "Grid Wrap" at bounding box center [48, 228] width 42 height 12
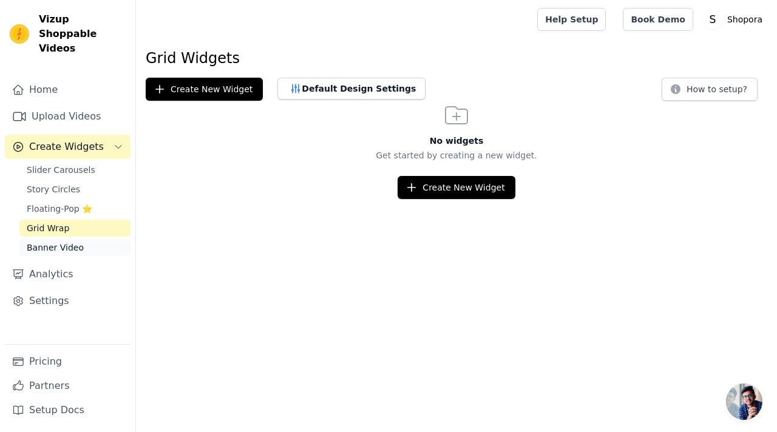
click at [55, 242] on span "Banner Video" at bounding box center [55, 248] width 57 height 12
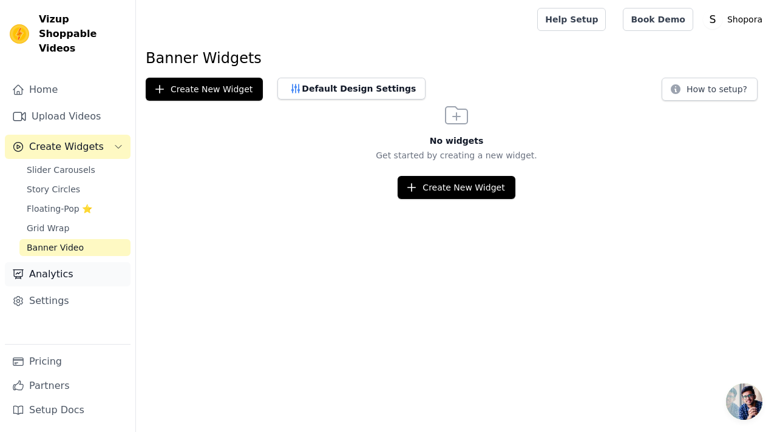
click at [51, 262] on link "Analytics" at bounding box center [68, 274] width 126 height 24
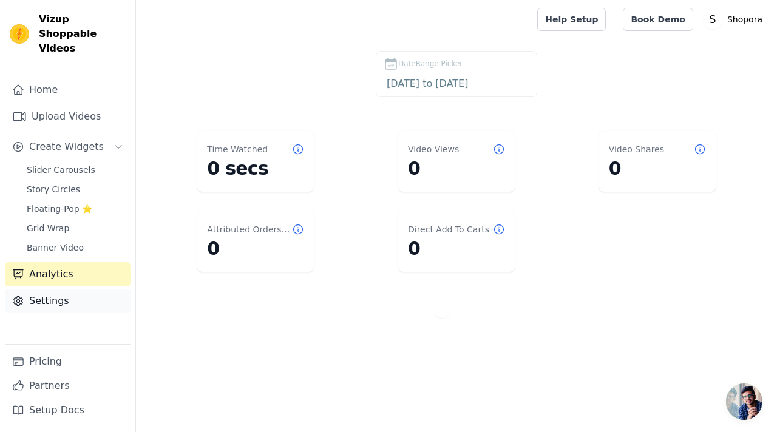
click at [46, 289] on link "Settings" at bounding box center [68, 301] width 126 height 24
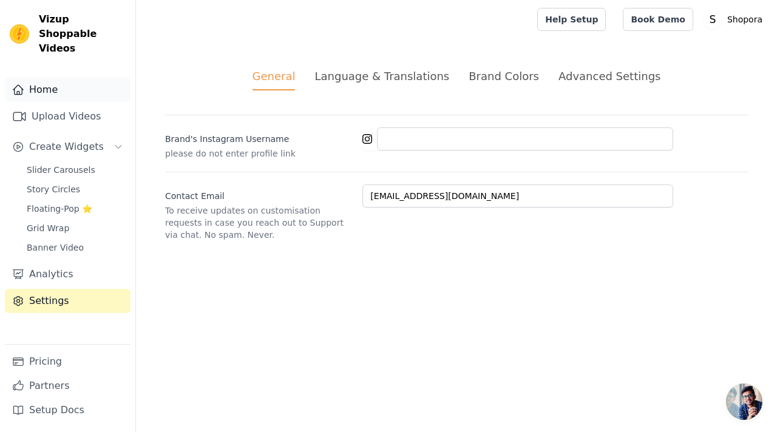
click at [58, 86] on link "Home" at bounding box center [68, 90] width 126 height 24
